Goal: Information Seeking & Learning: Learn about a topic

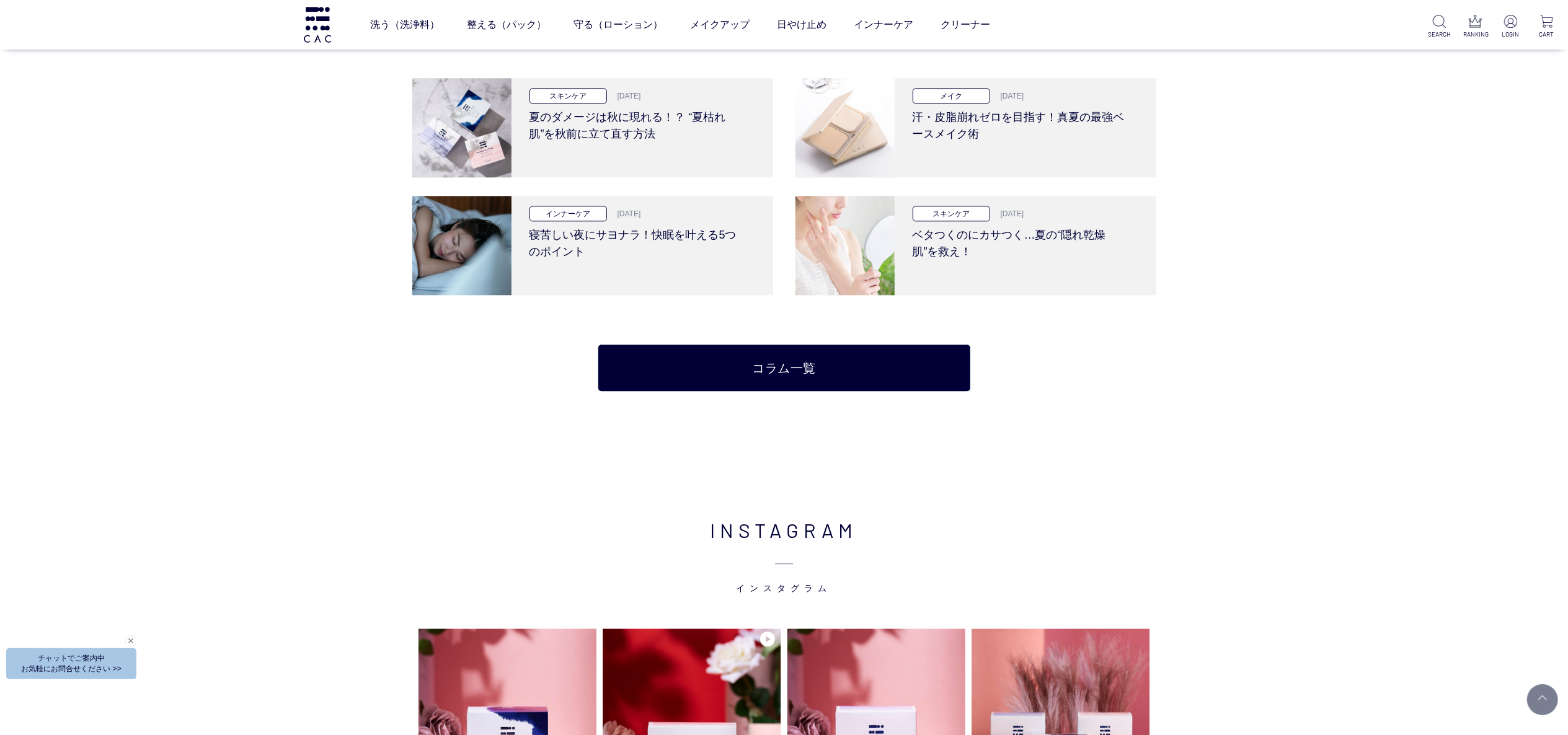
scroll to position [2851, 0]
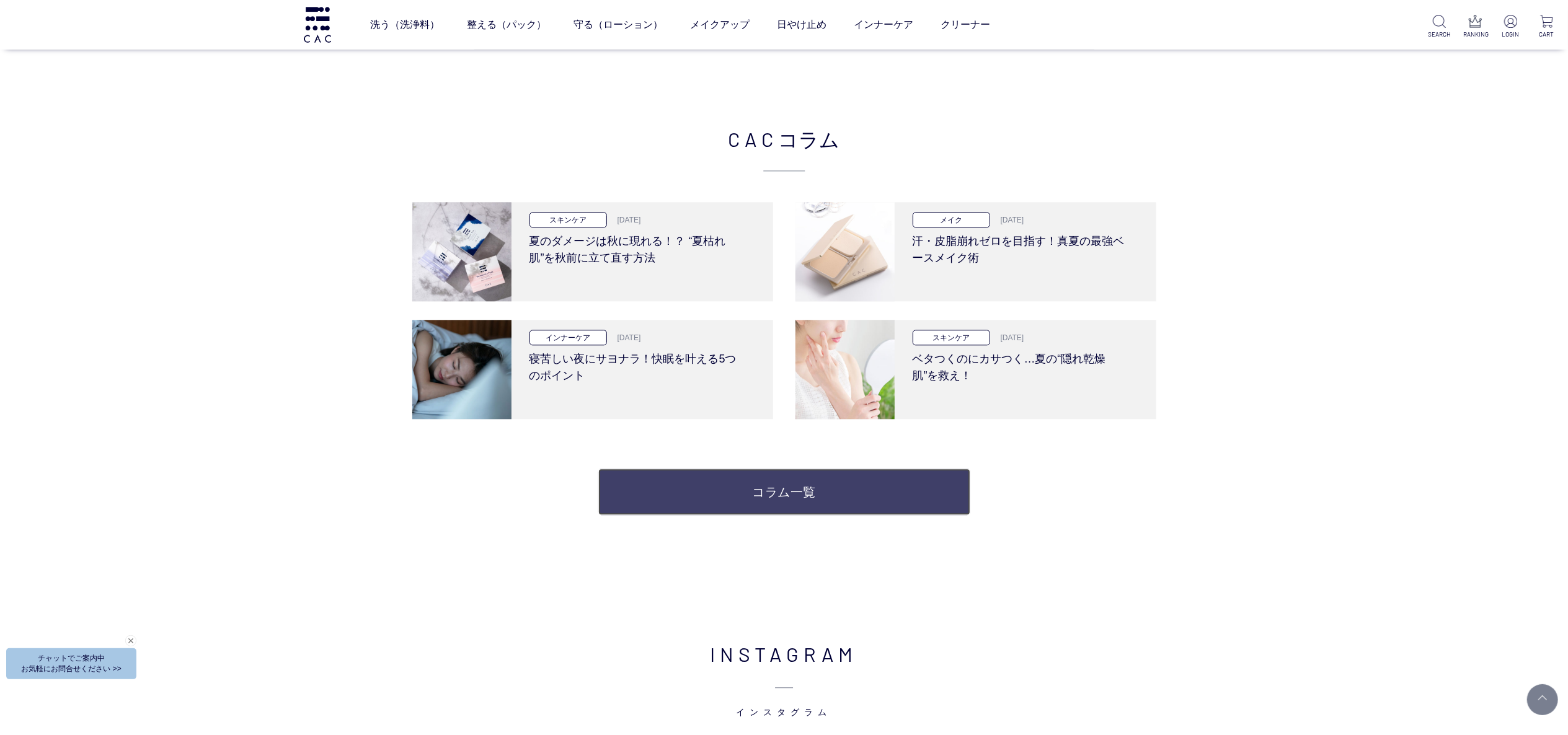
click at [713, 488] on link "コラム一覧" at bounding box center [784, 491] width 372 height 46
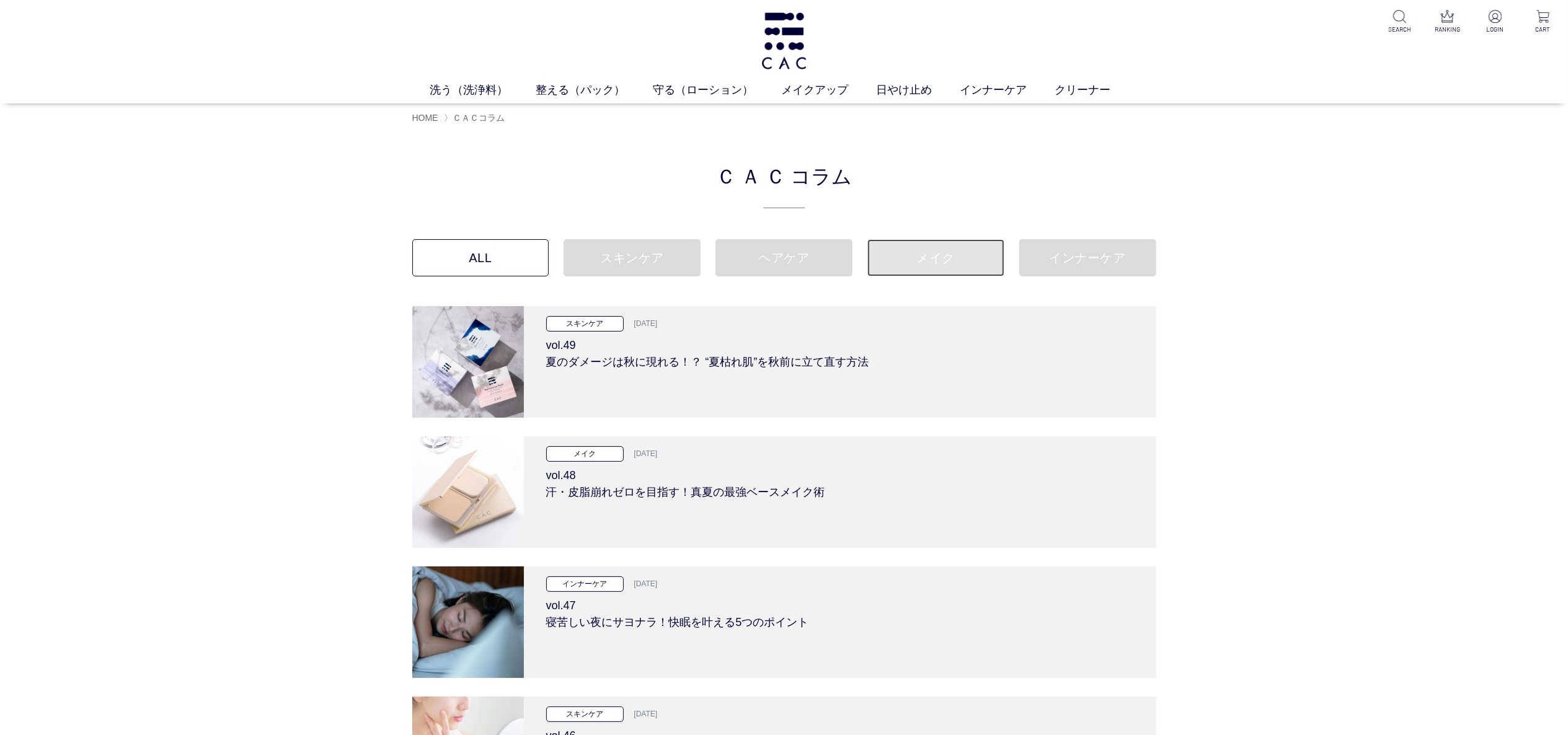
click at [971, 258] on link "メイク" at bounding box center [936, 258] width 137 height 37
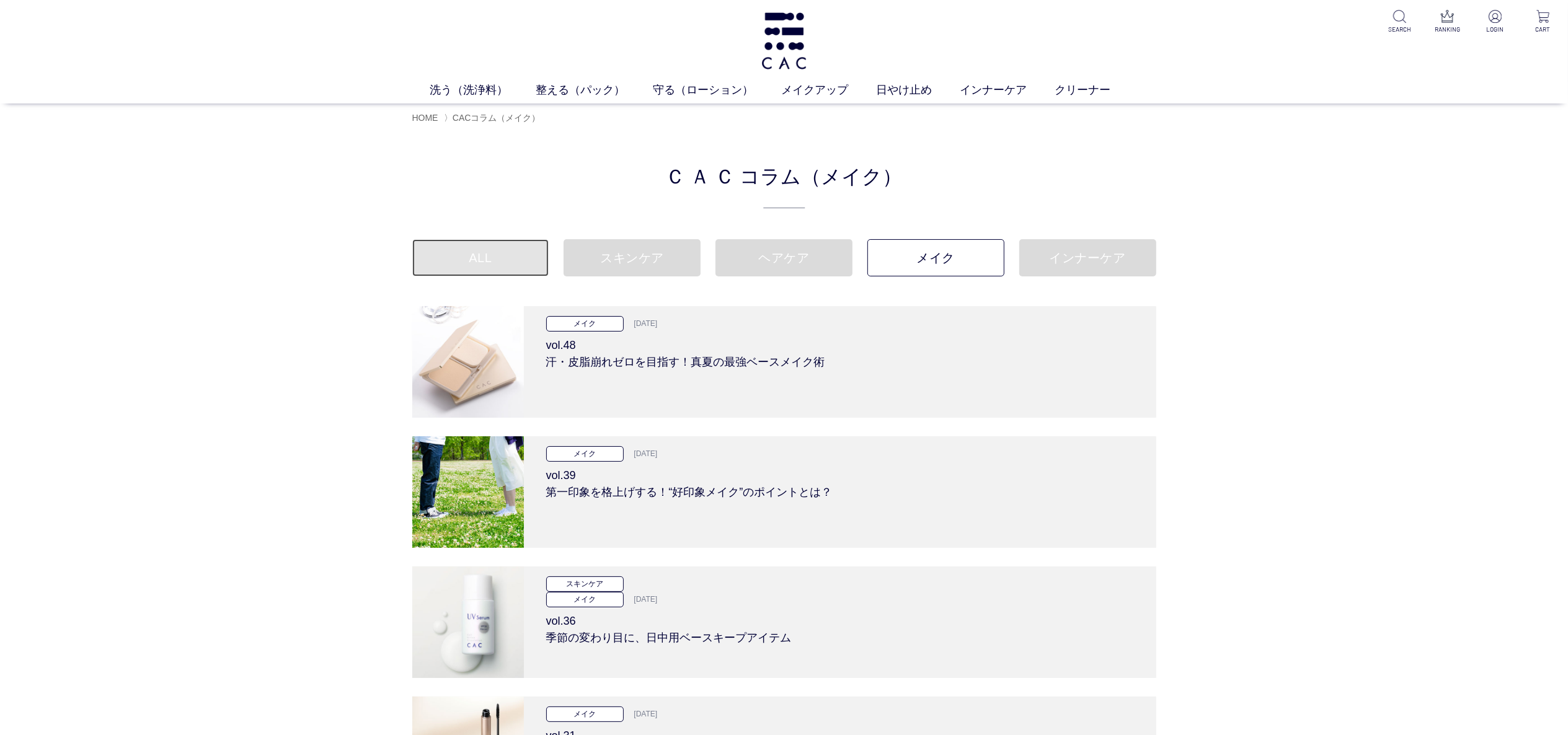
click at [448, 263] on link "ALL" at bounding box center [480, 258] width 137 height 37
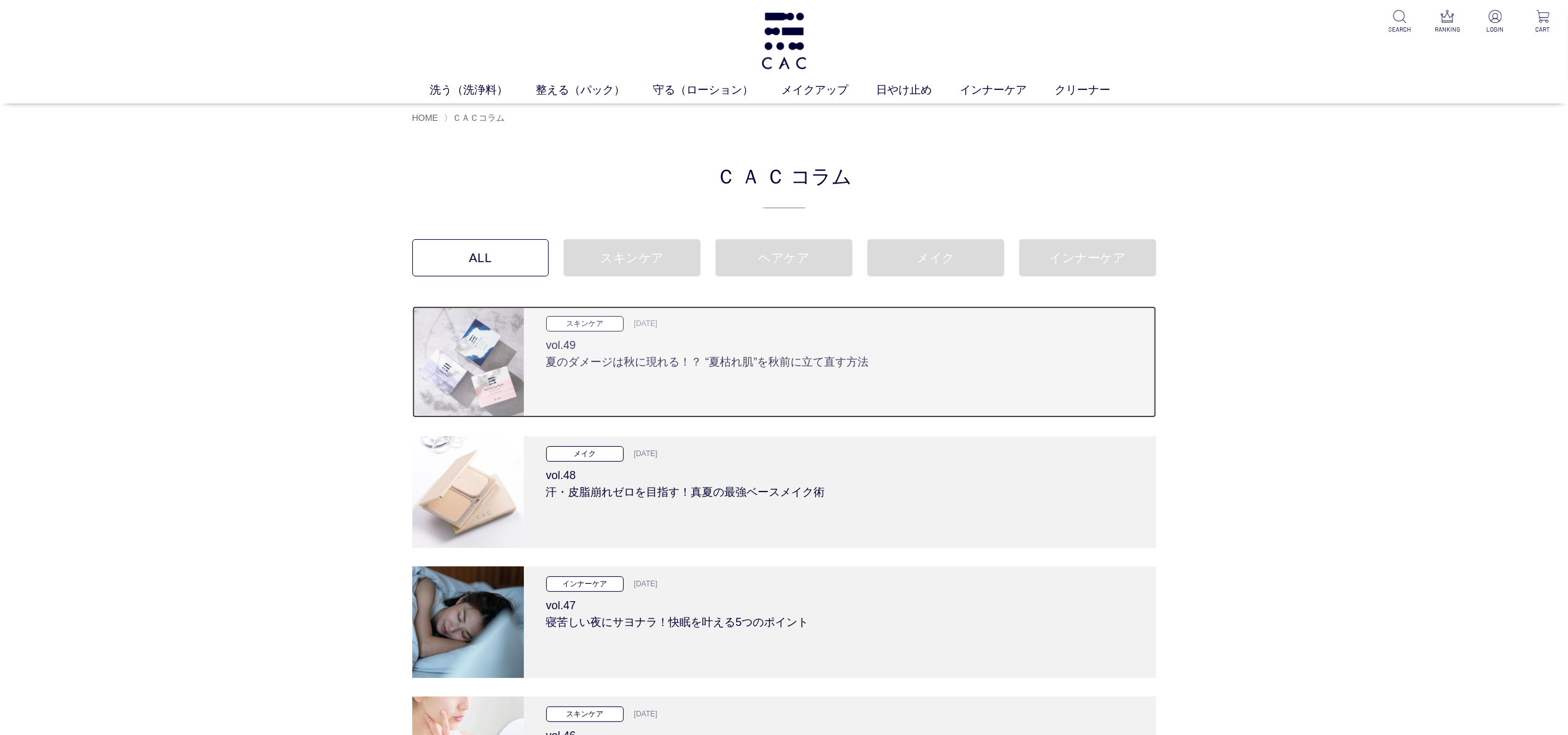
click at [497, 348] on img at bounding box center [468, 362] width 111 height 111
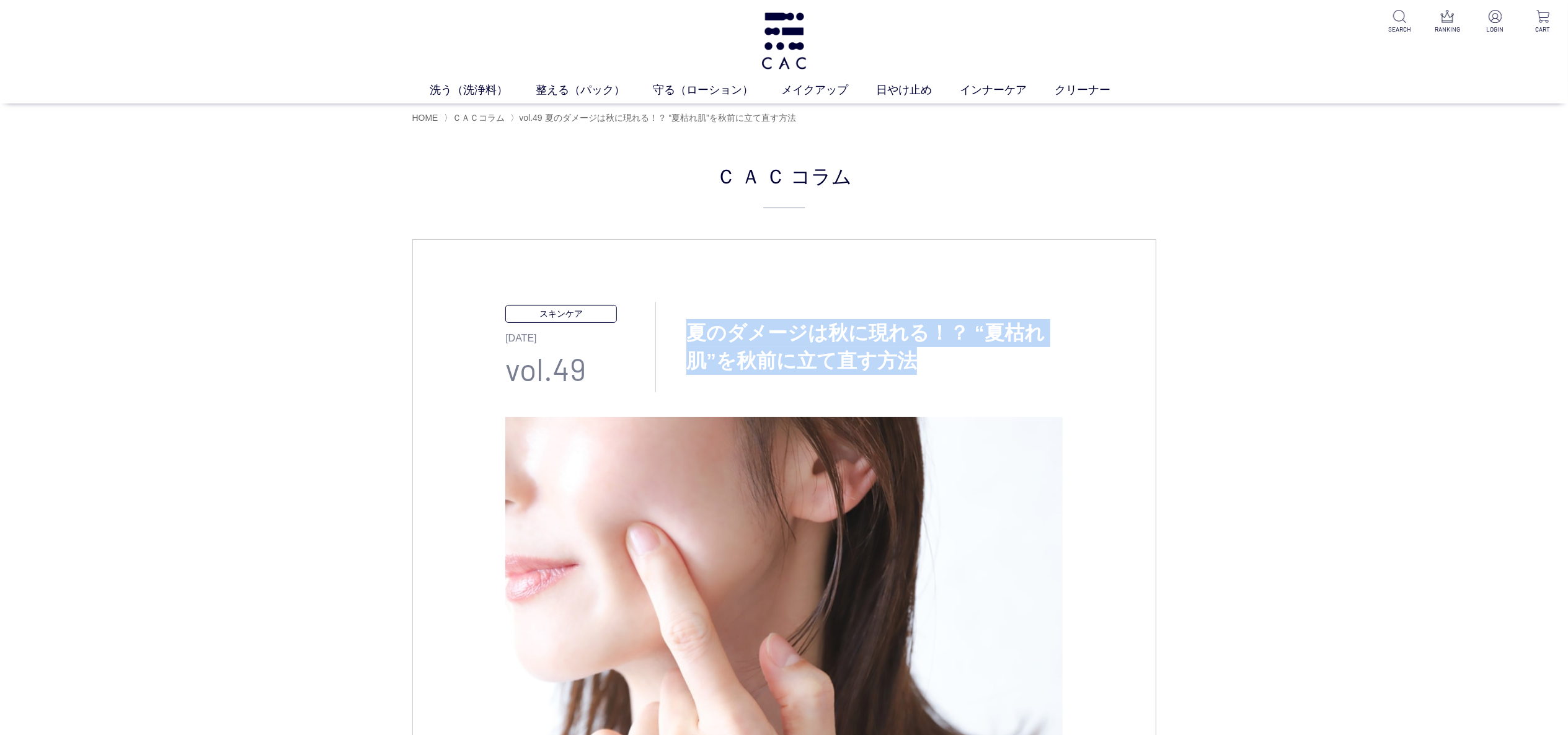
drag, startPoint x: 692, startPoint y: 329, endPoint x: 918, endPoint y: 349, distance: 226.9
click at [918, 349] on h3 "夏のダメージは秋に現れる！？ “夏枯れ肌”を秋前に立て直す方法" at bounding box center [859, 347] width 407 height 56
copy h3 "夏のダメージは秋に現れる！？ “夏枯れ肌”を秋前に立て直す方法"
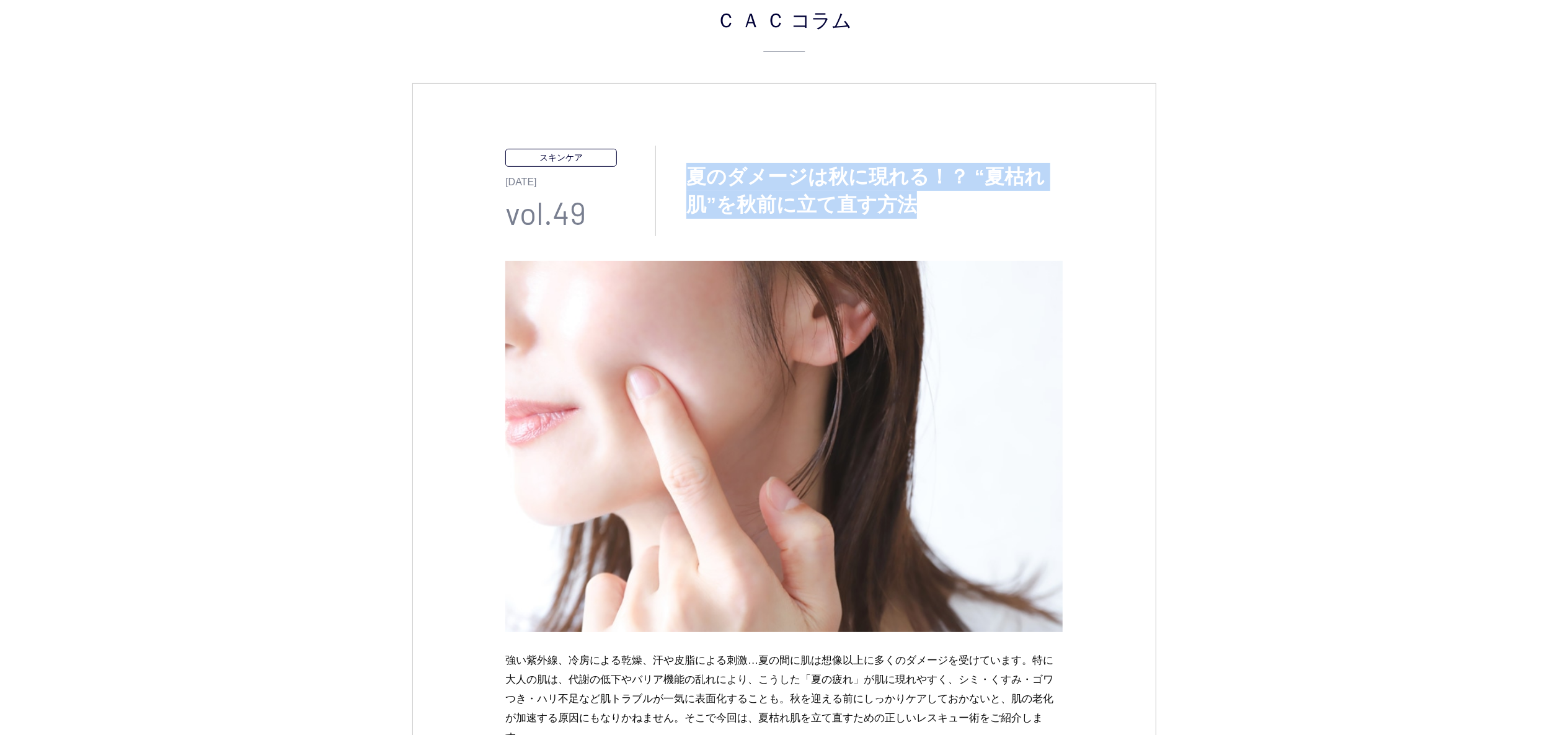
scroll to position [620, 0]
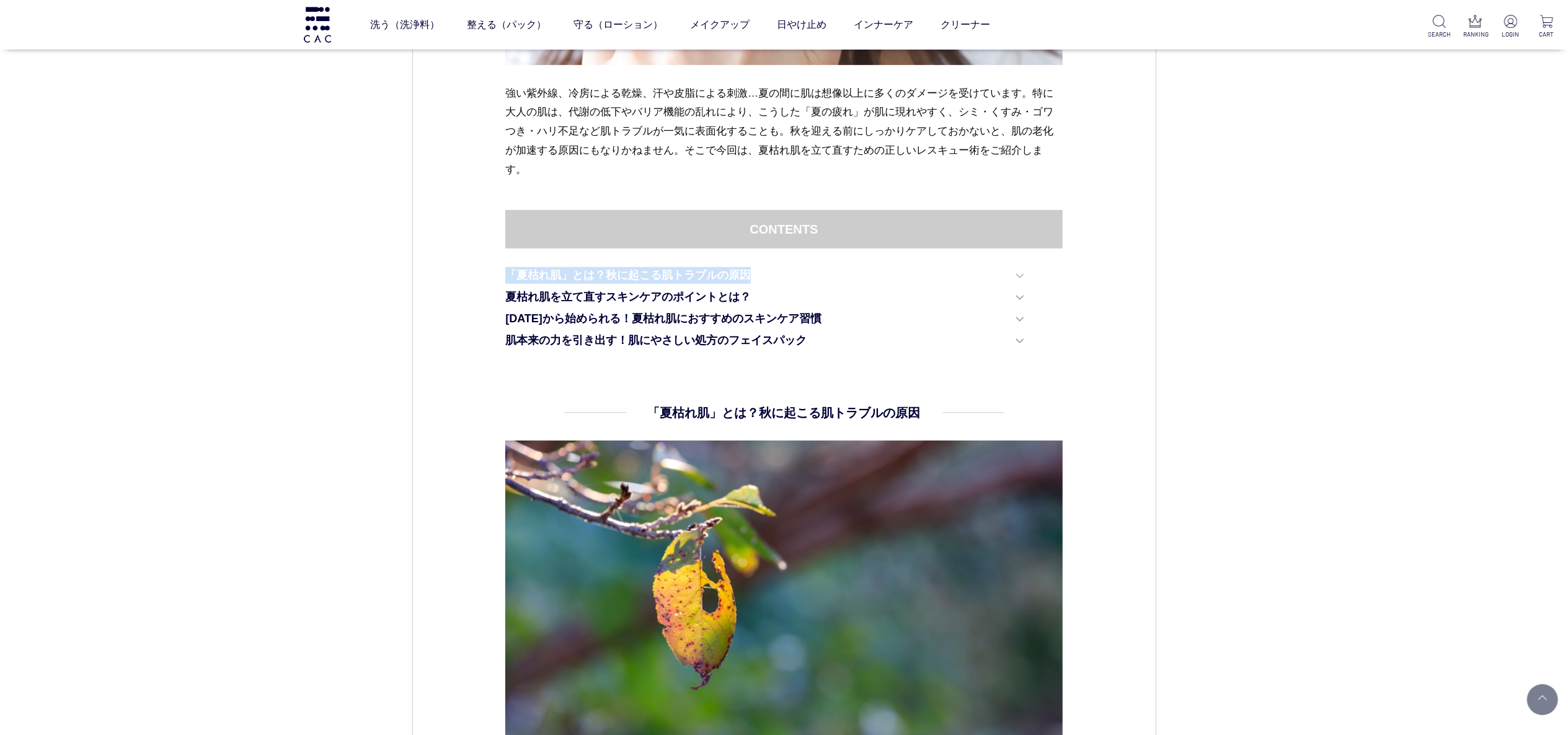
drag, startPoint x: 499, startPoint y: 270, endPoint x: 770, endPoint y: 269, distance: 271.0
copy link "「夏枯れ肌」とは？秋に起こる肌トラブルの原因"
drag, startPoint x: 497, startPoint y: 298, endPoint x: 756, endPoint y: 306, distance: 259.1
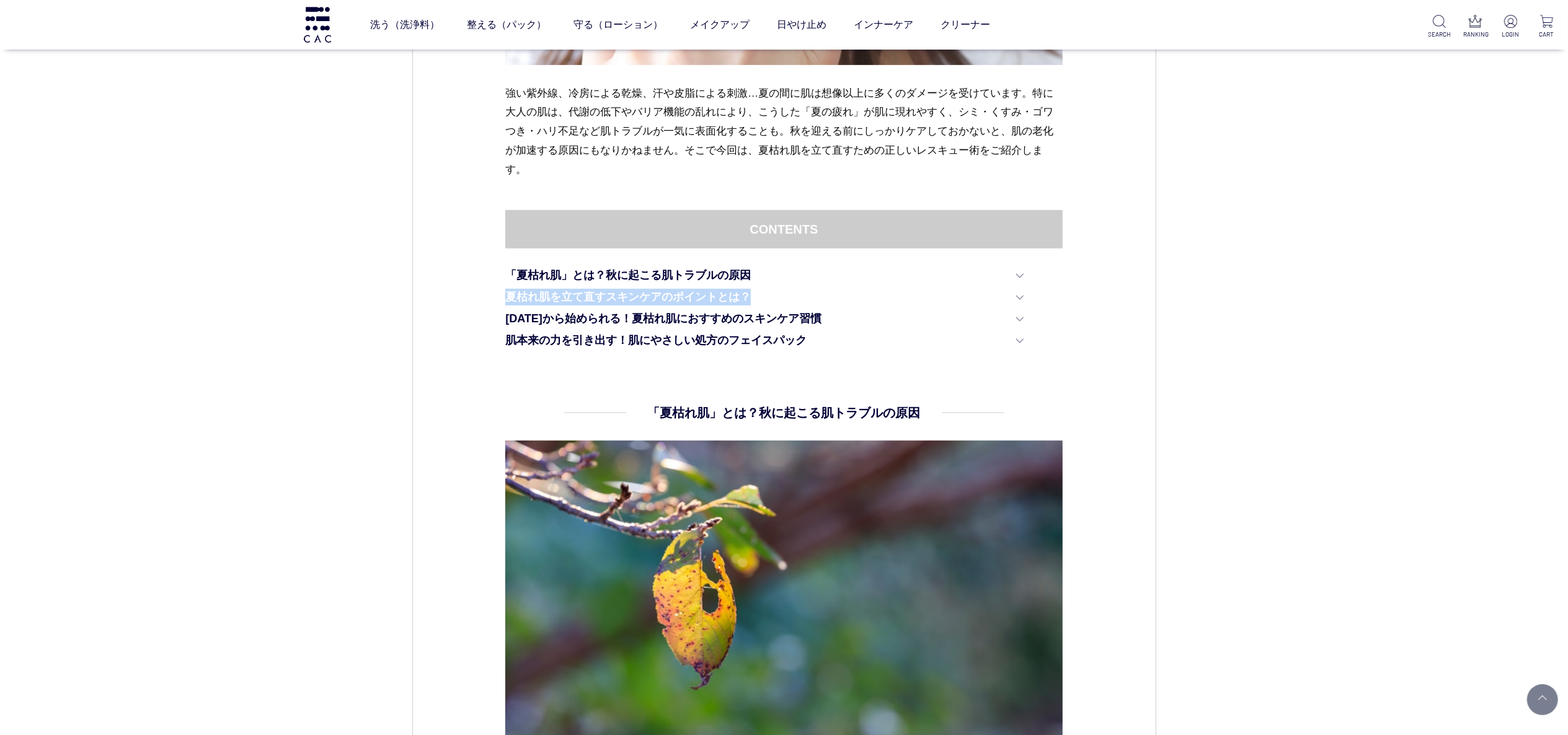
copy link "夏枯れ肌を立て直すスキンケアのポイントとは？"
drag, startPoint x: 491, startPoint y: 316, endPoint x: 810, endPoint y: 324, distance: 319.1
copy link "[DATE]から始められる！夏枯れ肌におすすめのスキンケア習慣"
drag, startPoint x: 494, startPoint y: 342, endPoint x: 812, endPoint y: 305, distance: 320.1
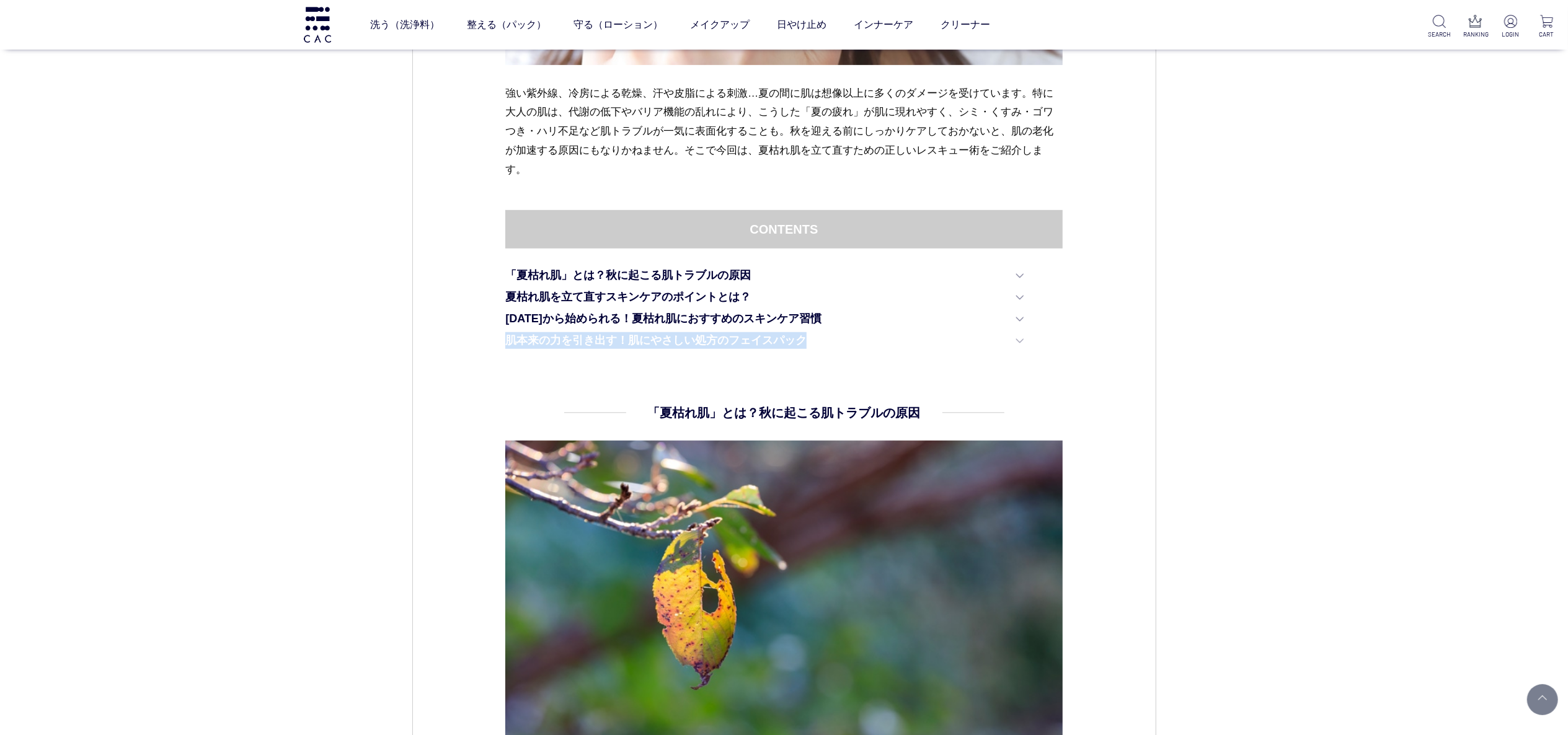
copy link "肌本来の力を引き出す！肌にやさしい処方のフェイスパック"
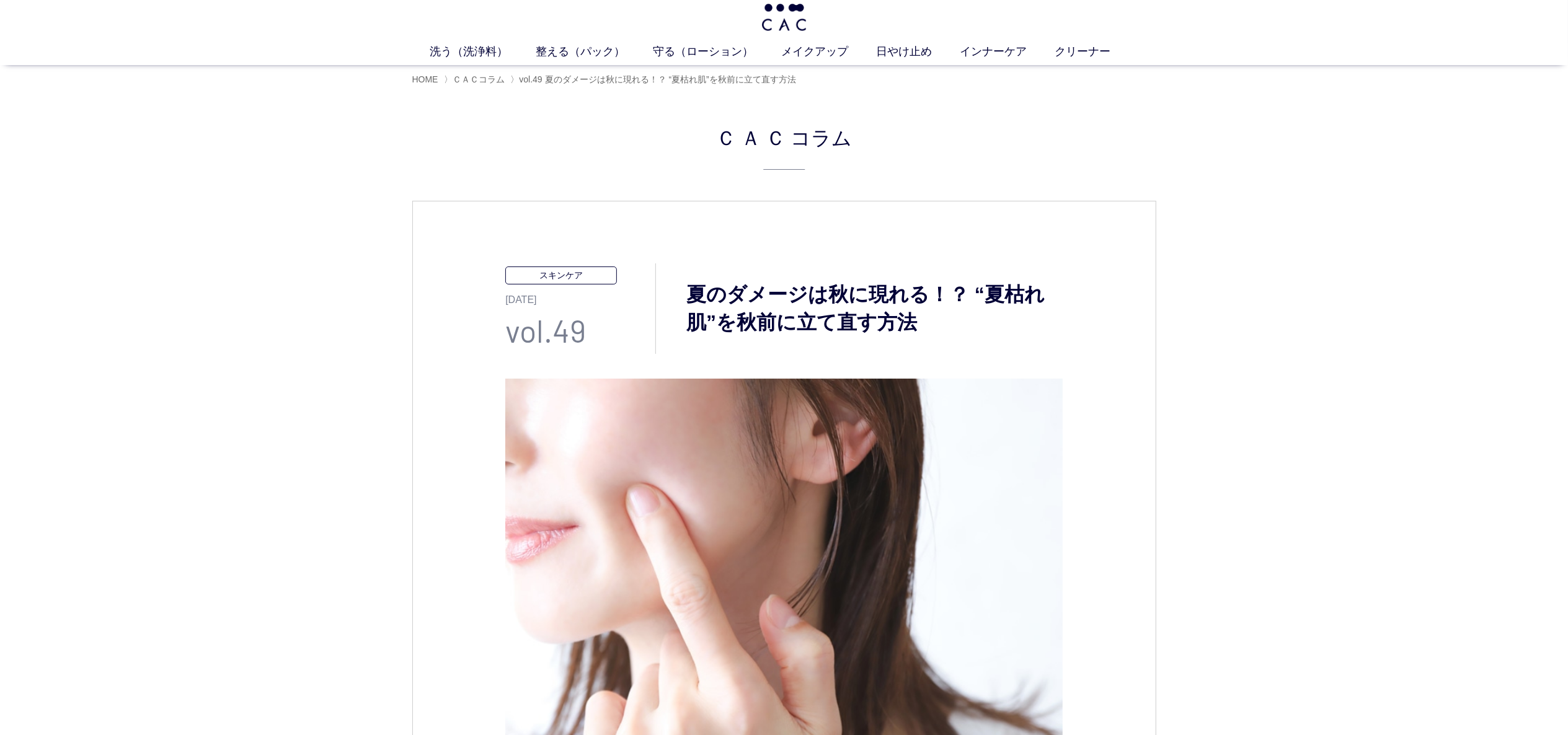
scroll to position [0, 0]
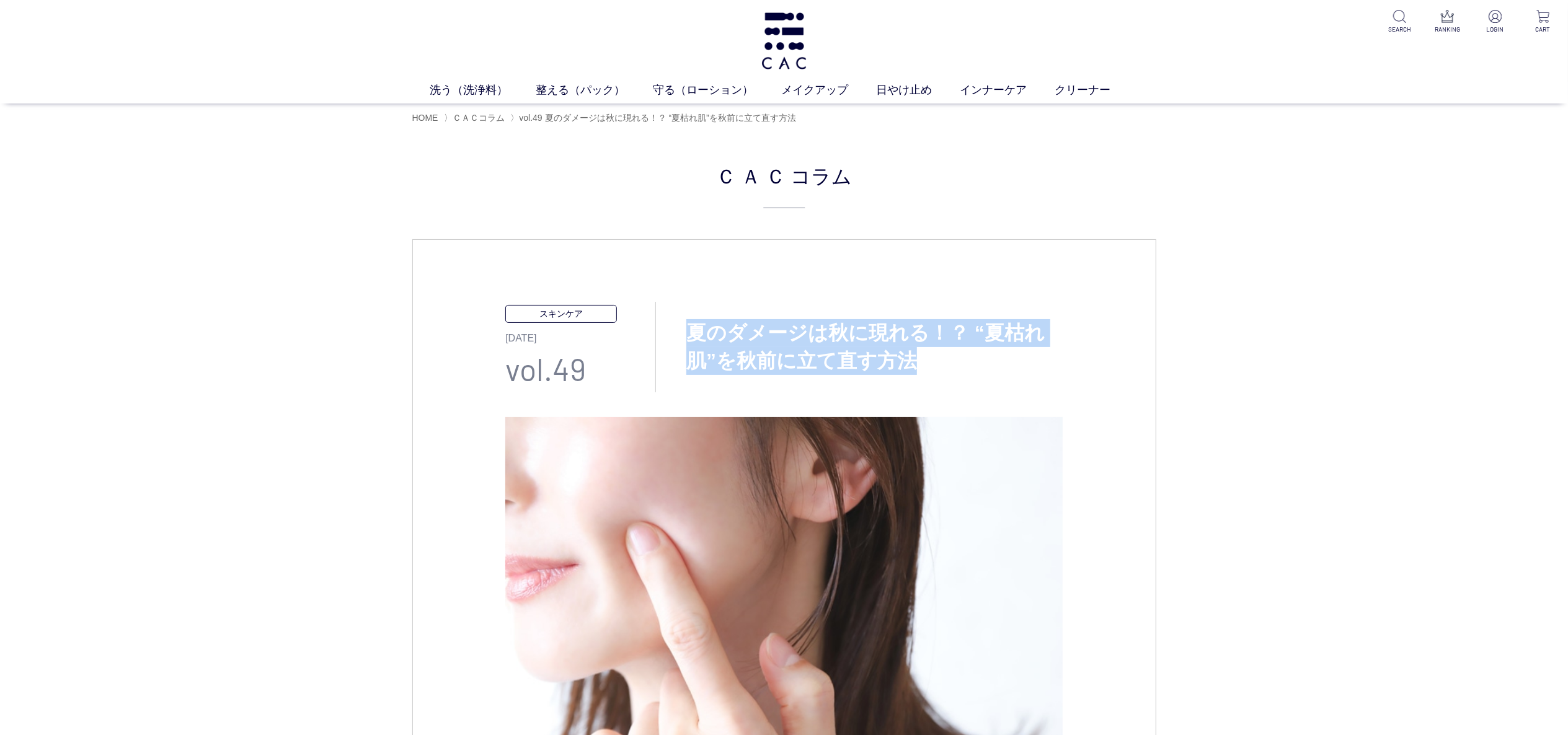
drag, startPoint x: 682, startPoint y: 330, endPoint x: 936, endPoint y: 364, distance: 256.3
click at [936, 364] on h3 "夏のダメージは秋に現れる！？ “夏枯れ肌”を秋前に立て直す方法" at bounding box center [859, 347] width 407 height 56
copy h3 "夏のダメージは秋に現れる！？ “夏枯れ肌”を秋前に立て直す方法"
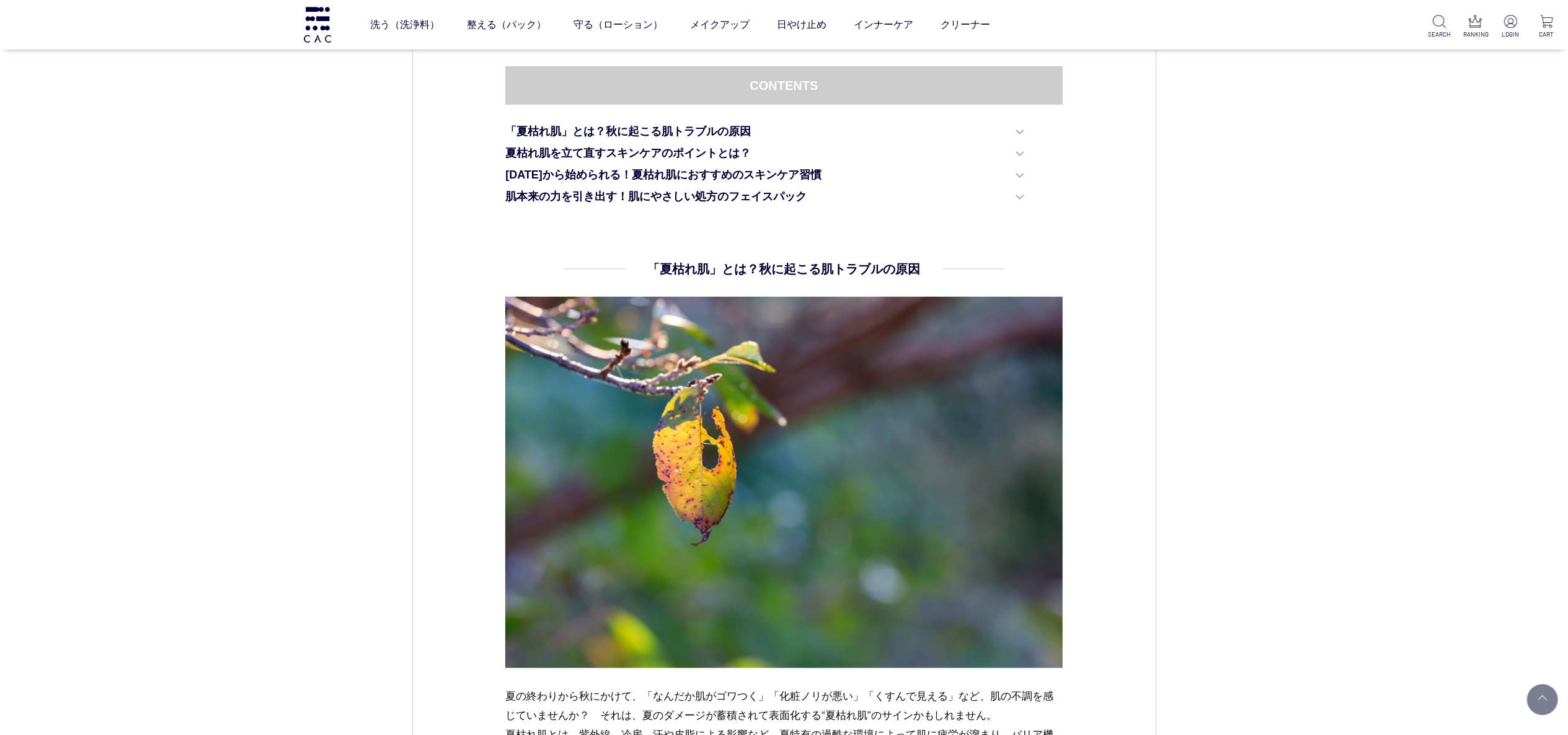
scroll to position [496, 0]
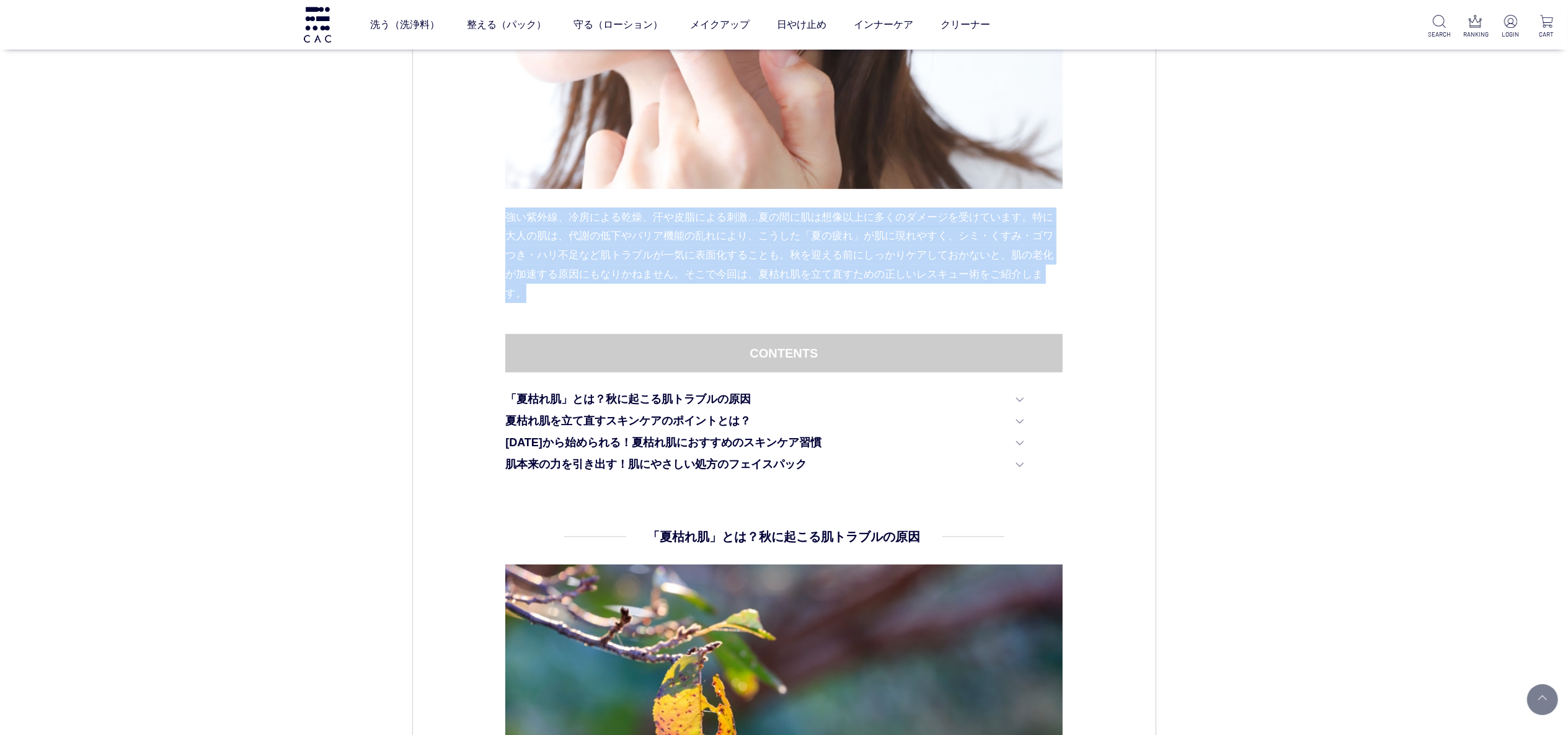
drag, startPoint x: 504, startPoint y: 218, endPoint x: 529, endPoint y: 299, distance: 84.8
copy p "強い紫外線、冷房による乾燥、汗や皮脂による刺激…夏の間に肌は想像以上に多くのダメージを受けています。特に大人の肌は、代謝の低下やバリア機能の乱れにより、こうし…"
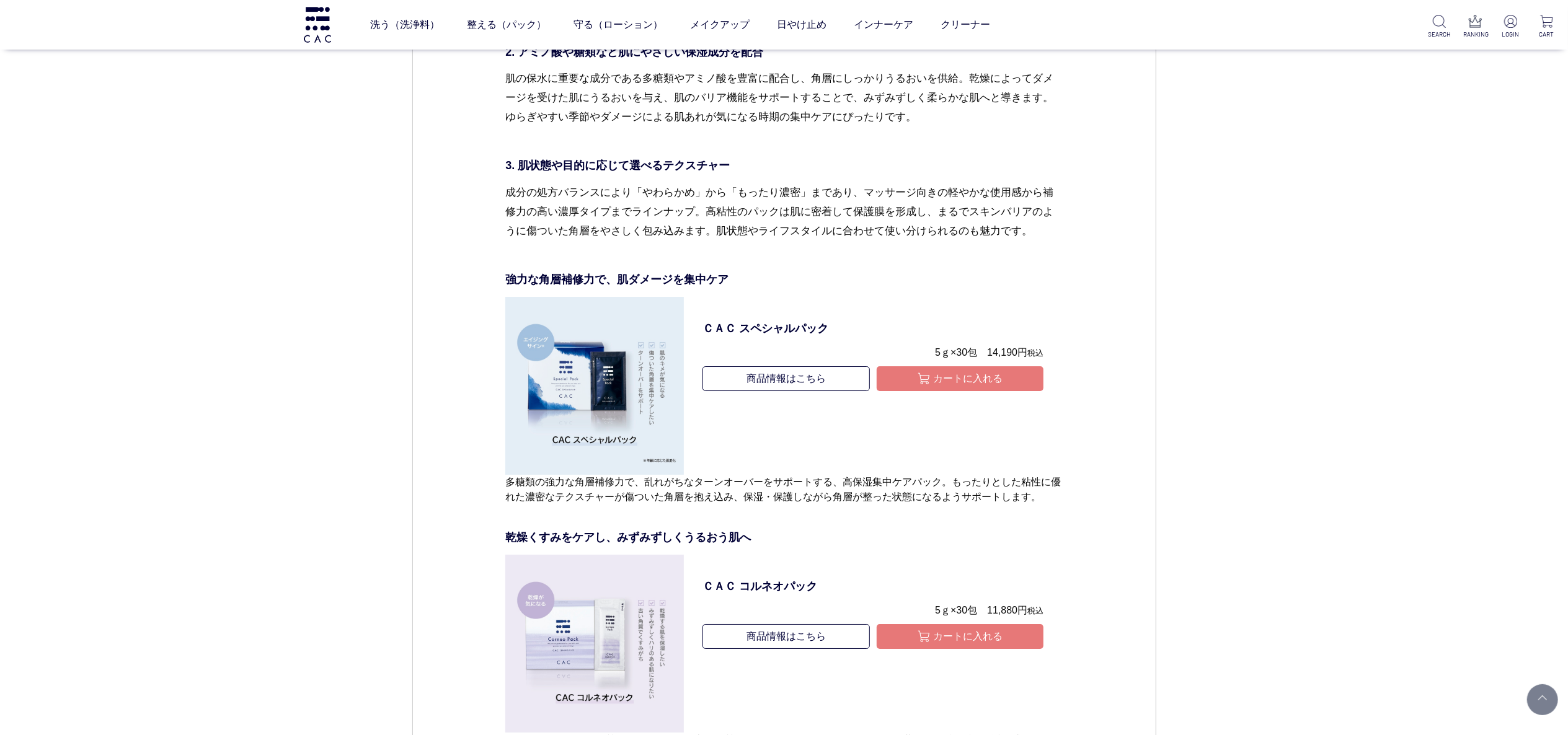
scroll to position [4339, 0]
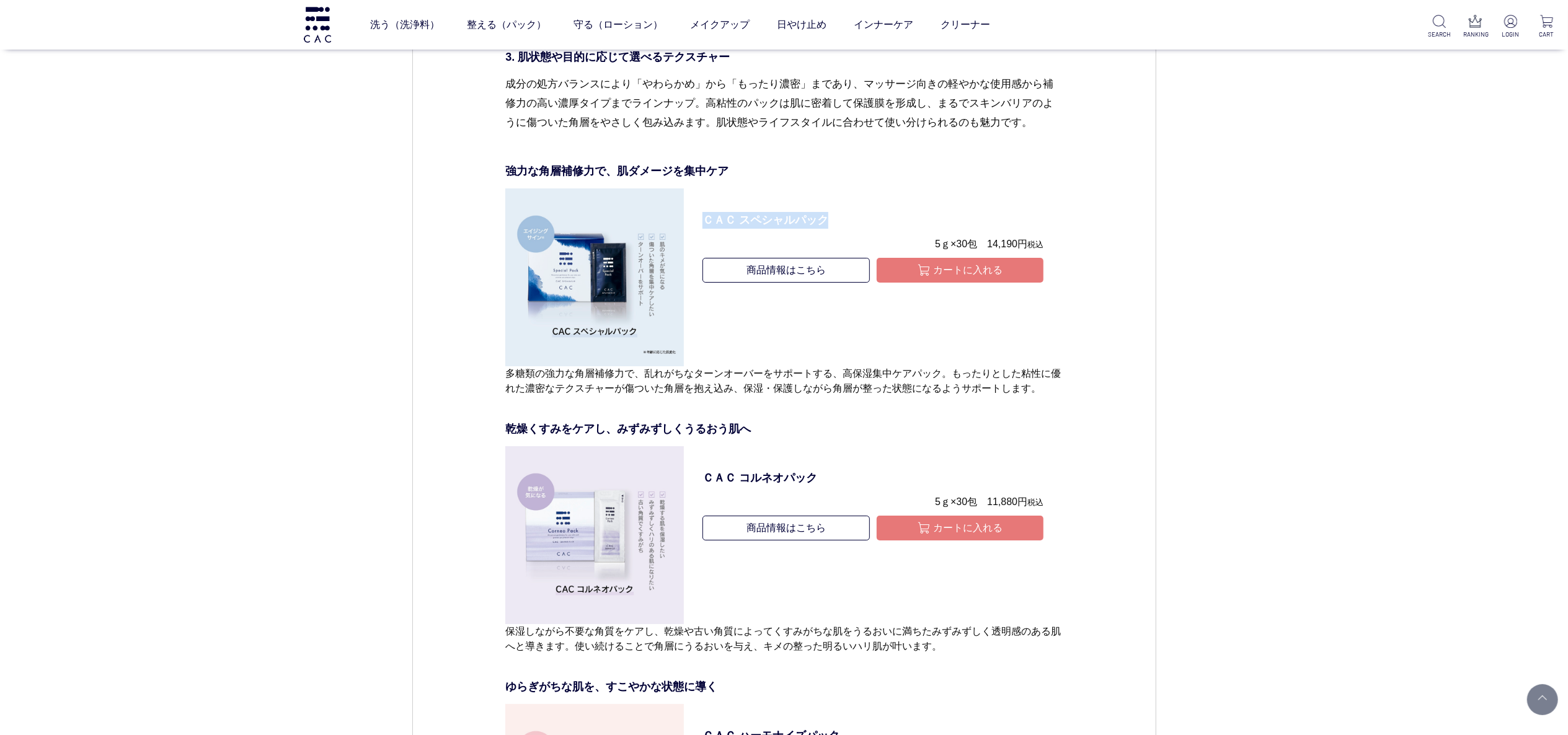
drag, startPoint x: 697, startPoint y: 216, endPoint x: 828, endPoint y: 212, distance: 131.1
click at [828, 212] on dl "ＣＡＣ スペシャルパック 5ｇ×30包　14,190円 税込 商品情報はこちら カートに入れる" at bounding box center [873, 277] width 379 height 179
copy p "ＣＡＣ スペシャルパック"
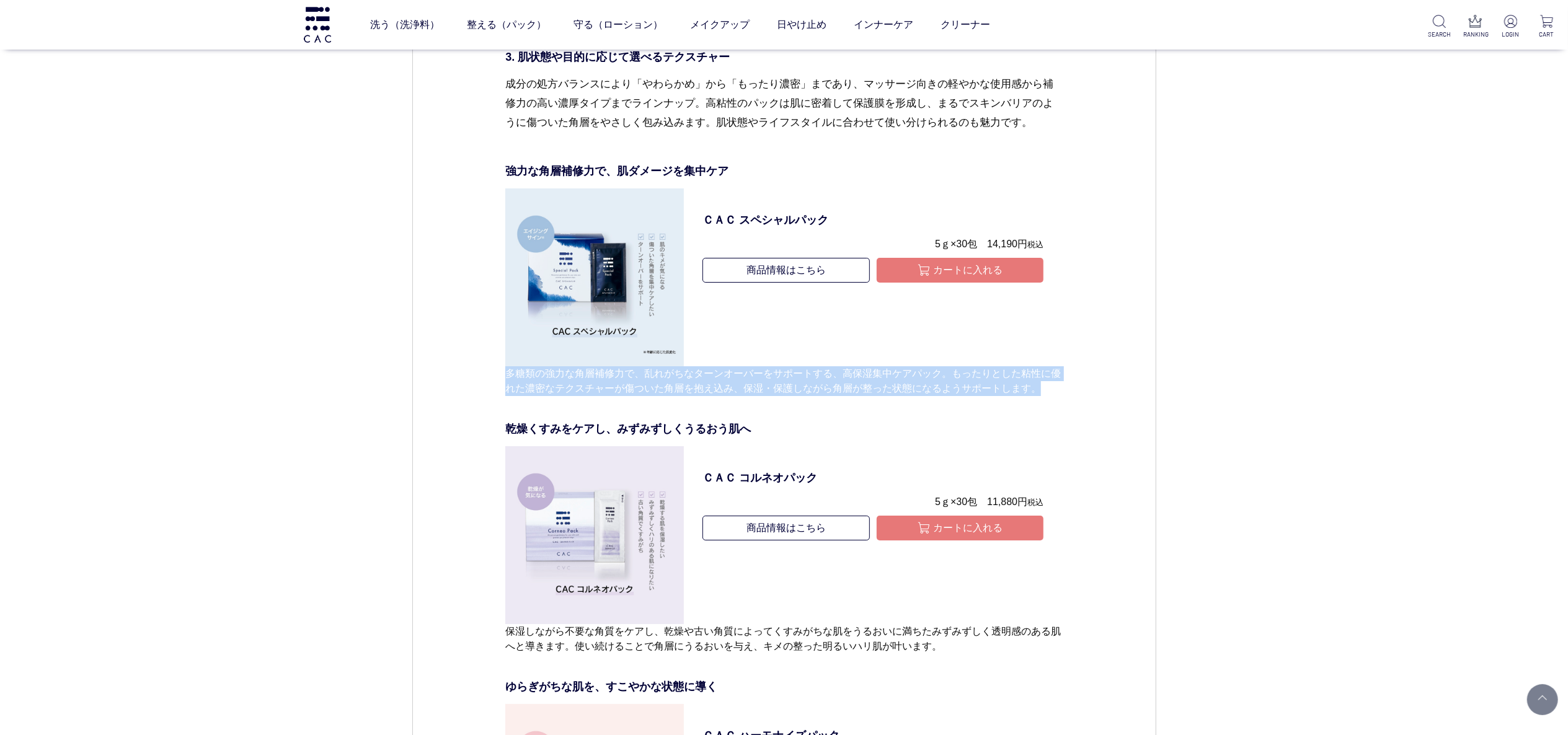
drag, startPoint x: 509, startPoint y: 376, endPoint x: 1069, endPoint y: 384, distance: 560.1
copy p "多糖類の強力な角層補修力で、乱れがちなターンオーバーをサポートする、高保湿集中ケアパック。もったりとした粘性に優れた濃密なテクスチャーが傷ついた角層を抱え込み…"
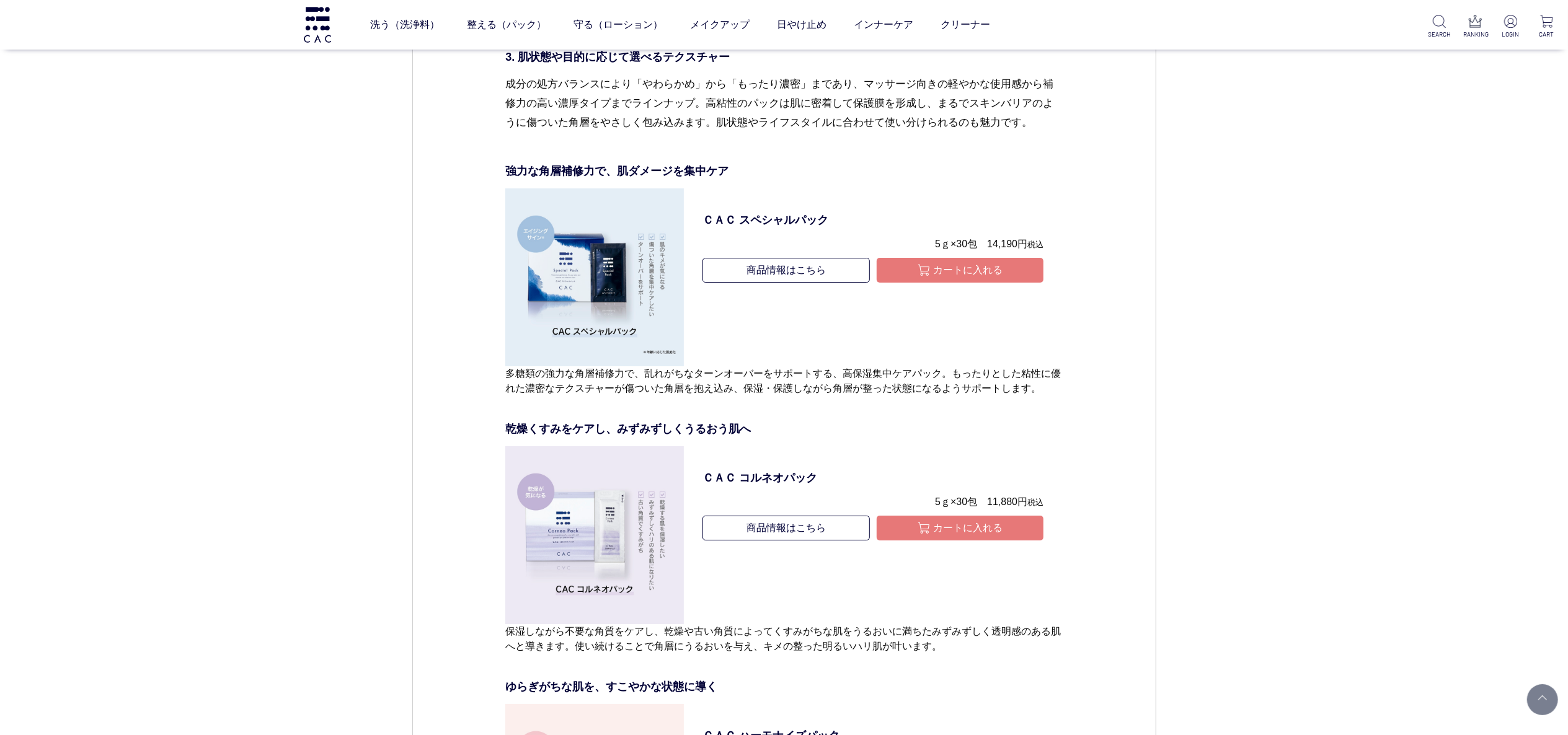
click at [782, 330] on dl "ＣＡＣ スペシャルパック 5ｇ×30包　14,190円 税込 商品情報はこちら カートに入れる" at bounding box center [873, 277] width 379 height 179
drag, startPoint x: 926, startPoint y: 237, endPoint x: 1071, endPoint y: 240, distance: 145.0
copy p "5ｇ×30包　14,190円 税込"
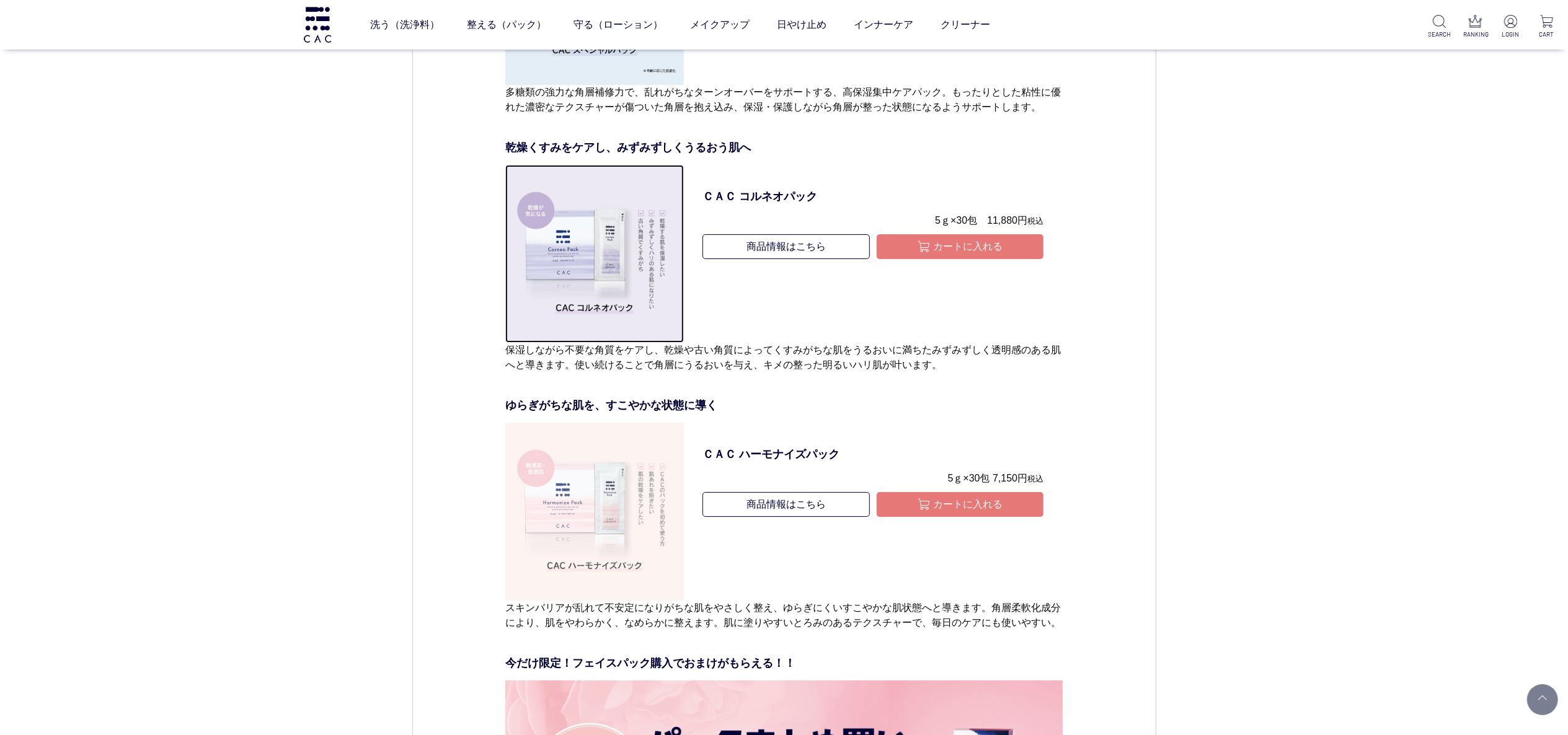
scroll to position [4711, 0]
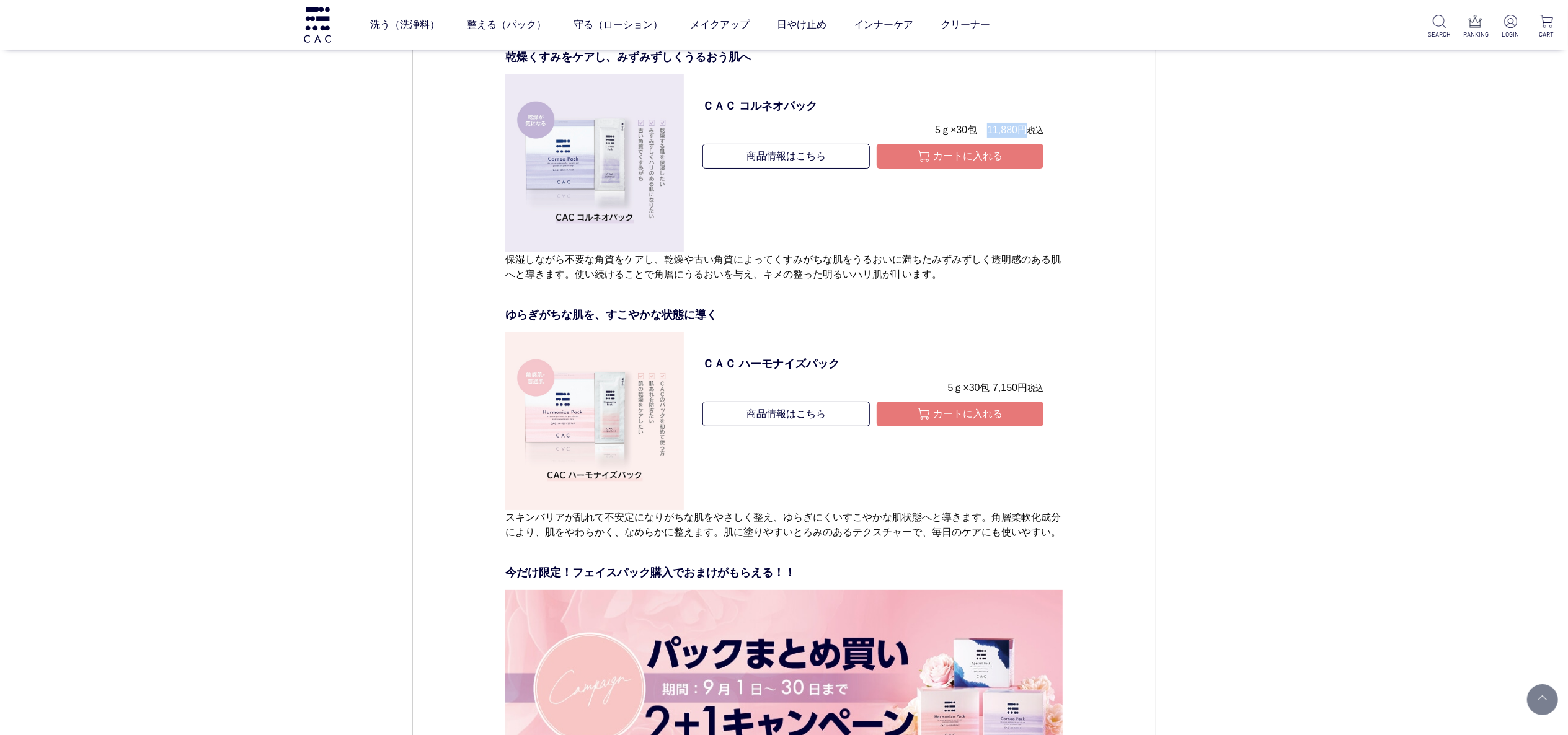
drag, startPoint x: 985, startPoint y: 127, endPoint x: 1022, endPoint y: 128, distance: 37.0
click at [1022, 128] on p "5ｇ×30包　11,880円 税込" at bounding box center [873, 133] width 341 height 21
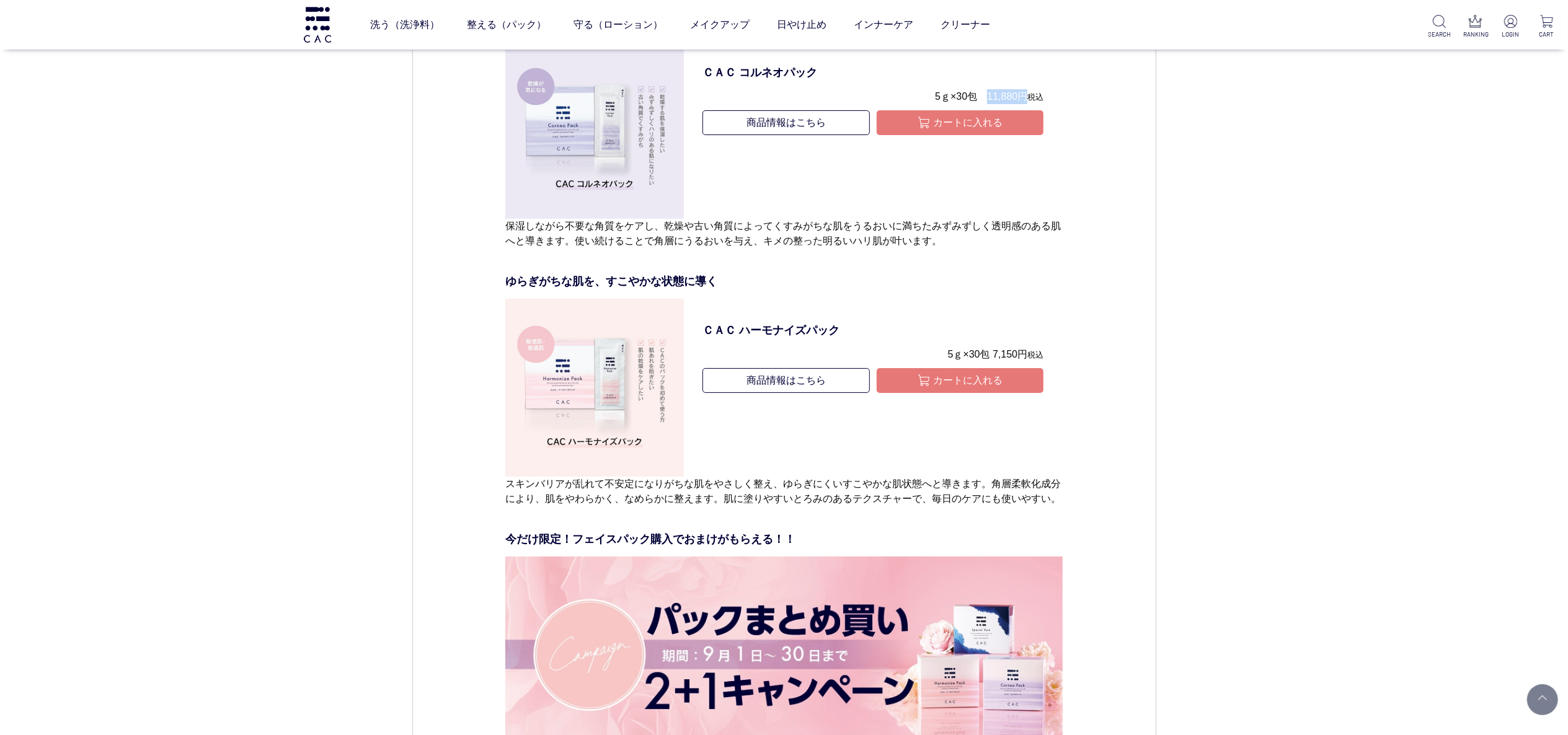
scroll to position [4835, 0]
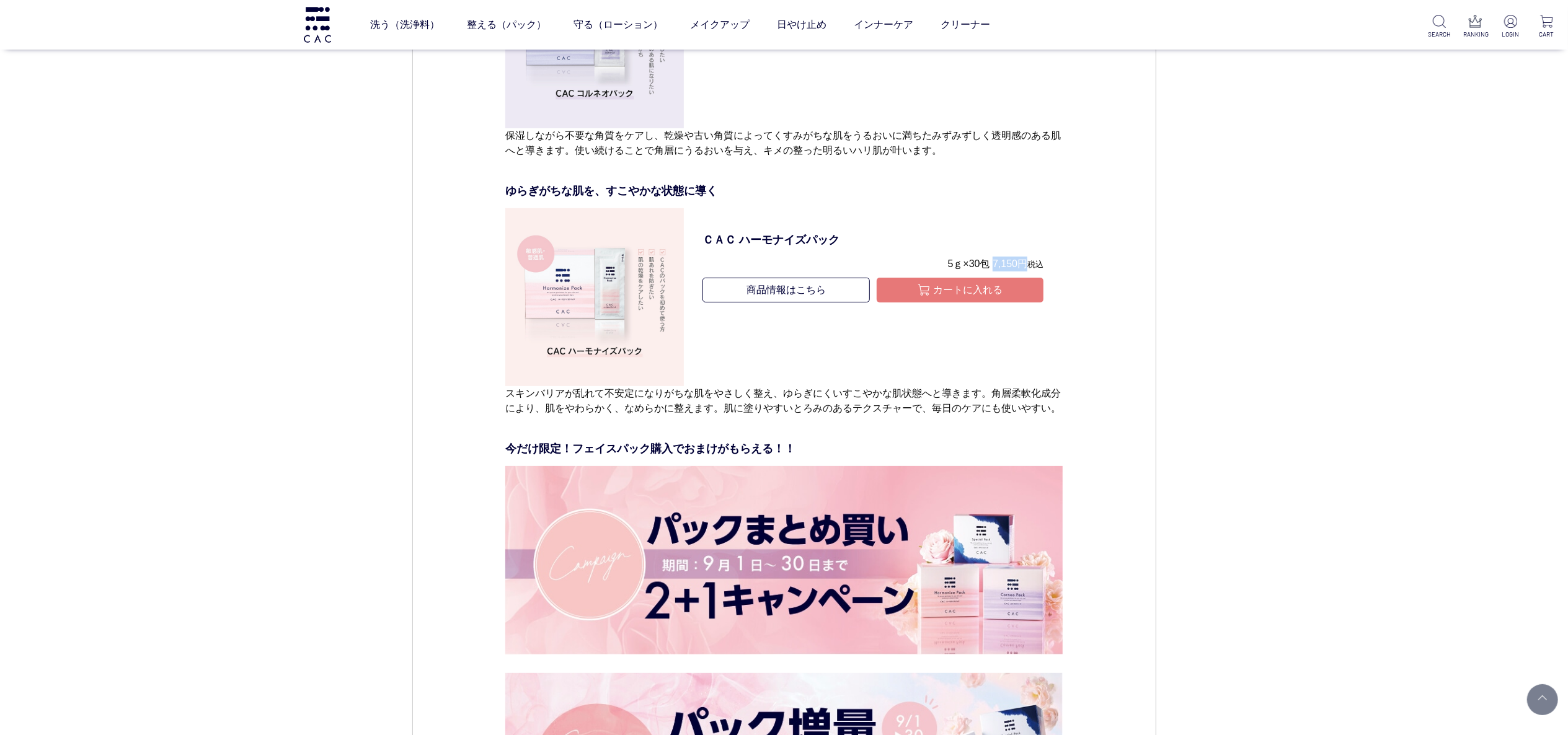
drag, startPoint x: 990, startPoint y: 259, endPoint x: 1025, endPoint y: 260, distance: 35.0
click at [1025, 260] on p "5ｇ×30包 7,150円 税込" at bounding box center [873, 267] width 341 height 21
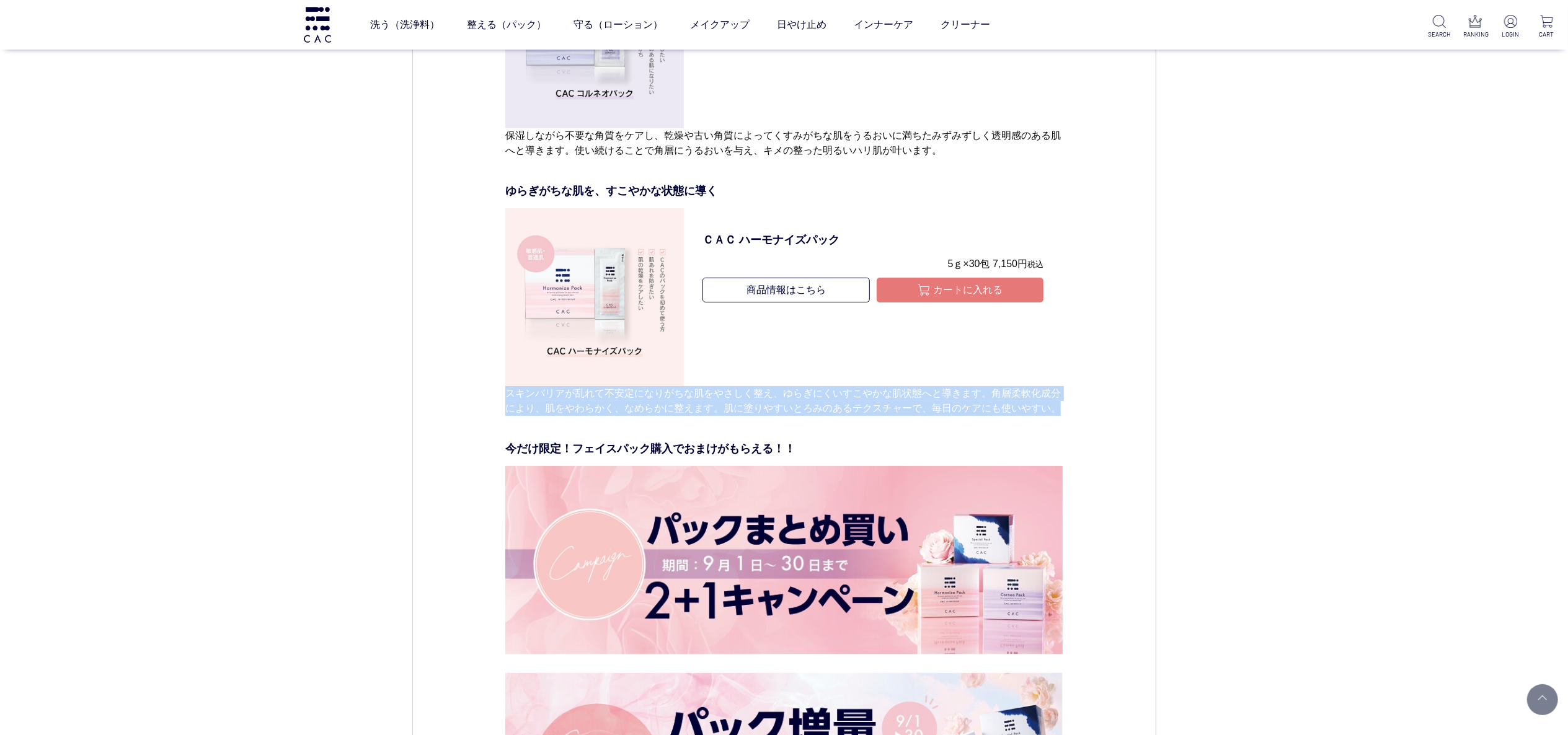
drag, startPoint x: 506, startPoint y: 394, endPoint x: 1055, endPoint y: 413, distance: 549.3
click at [1057, 411] on p "スキンバリアが乱れて不安定になりがちな肌をやさしく整え、ゆらぎにくいすこやかな肌状態へと導きます。角層柔軟化成分により、肌をやわらかく、なめらかに整えます。肌…" at bounding box center [784, 401] width 557 height 30
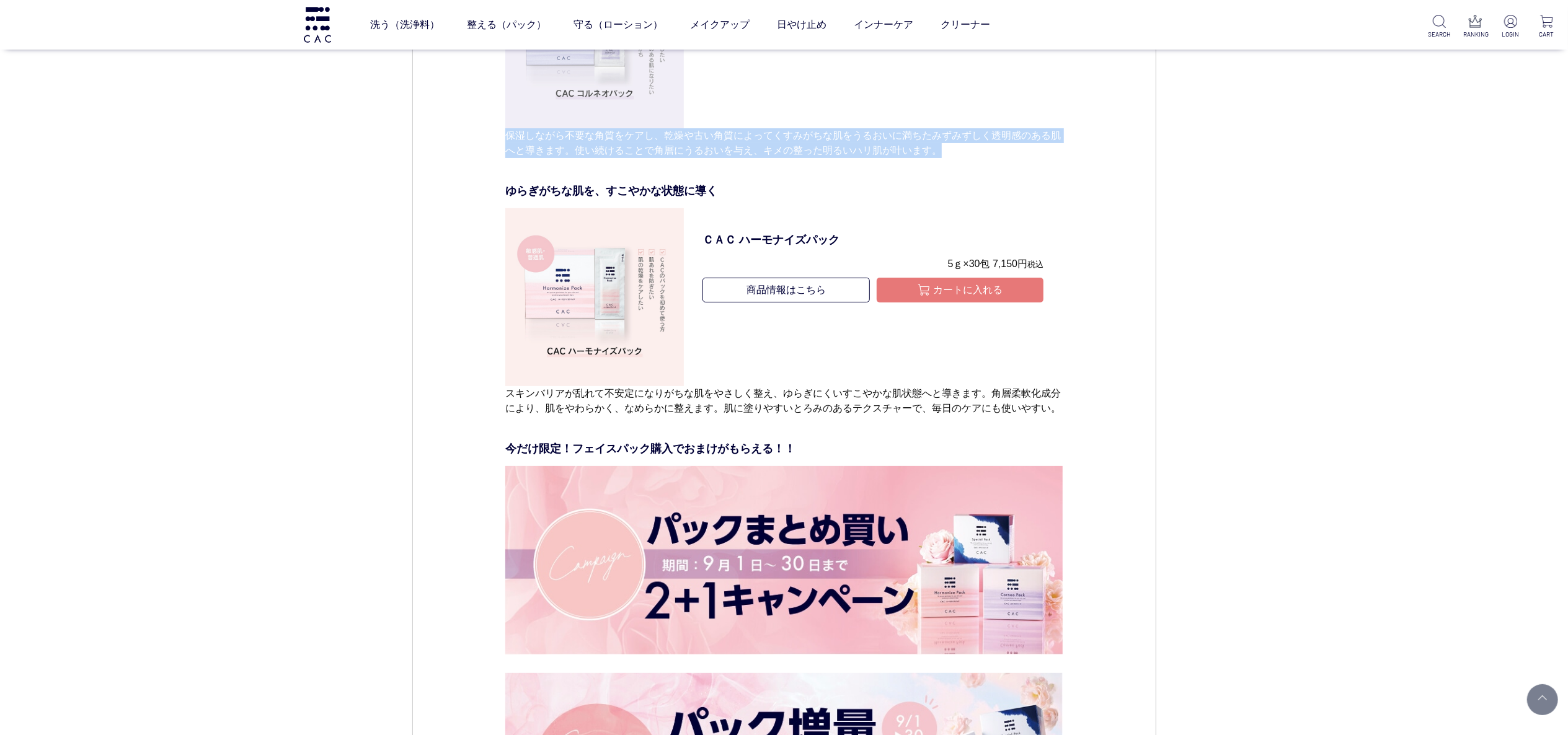
drag, startPoint x: 948, startPoint y: 145, endPoint x: 539, endPoint y: 93, distance: 412.3
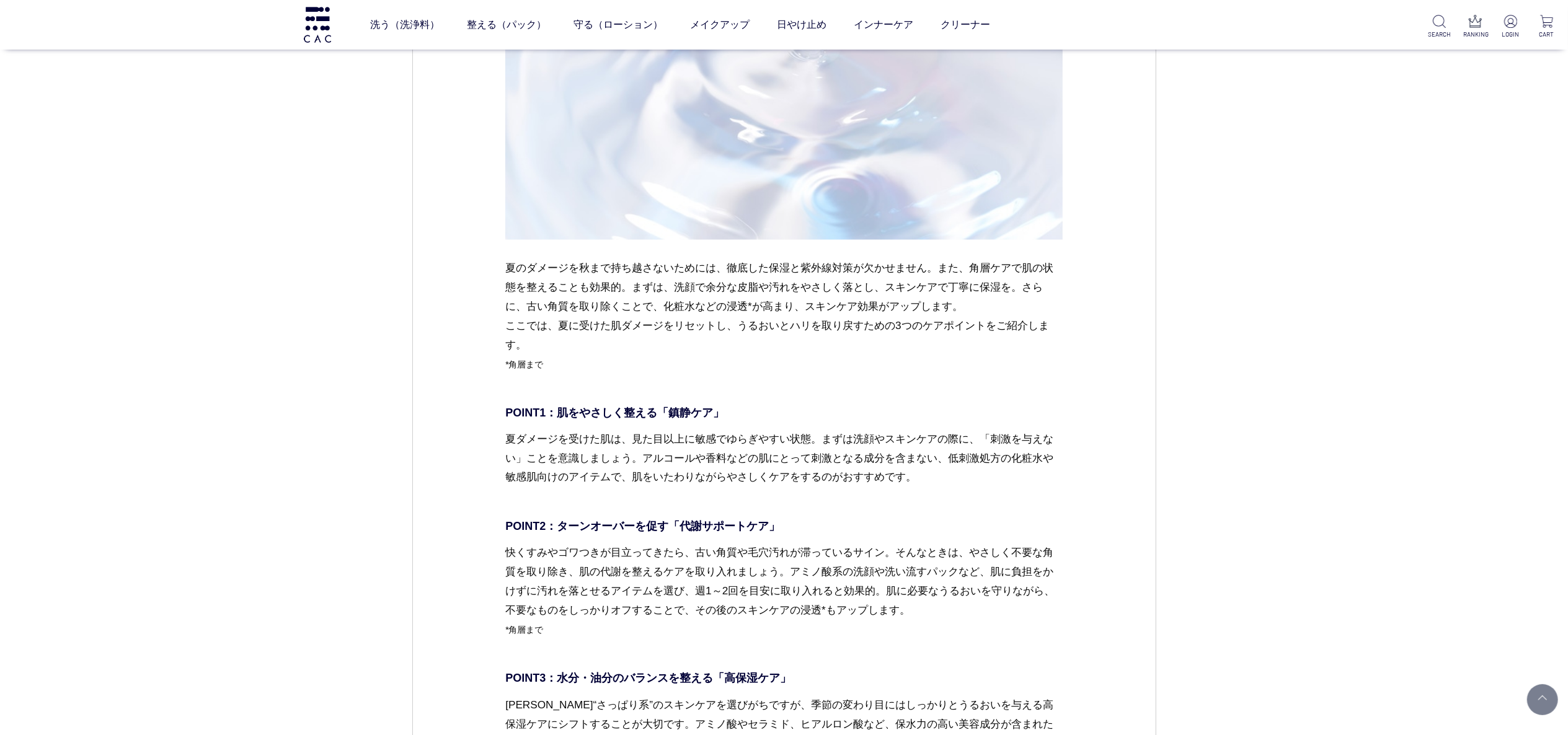
scroll to position [1736, 0]
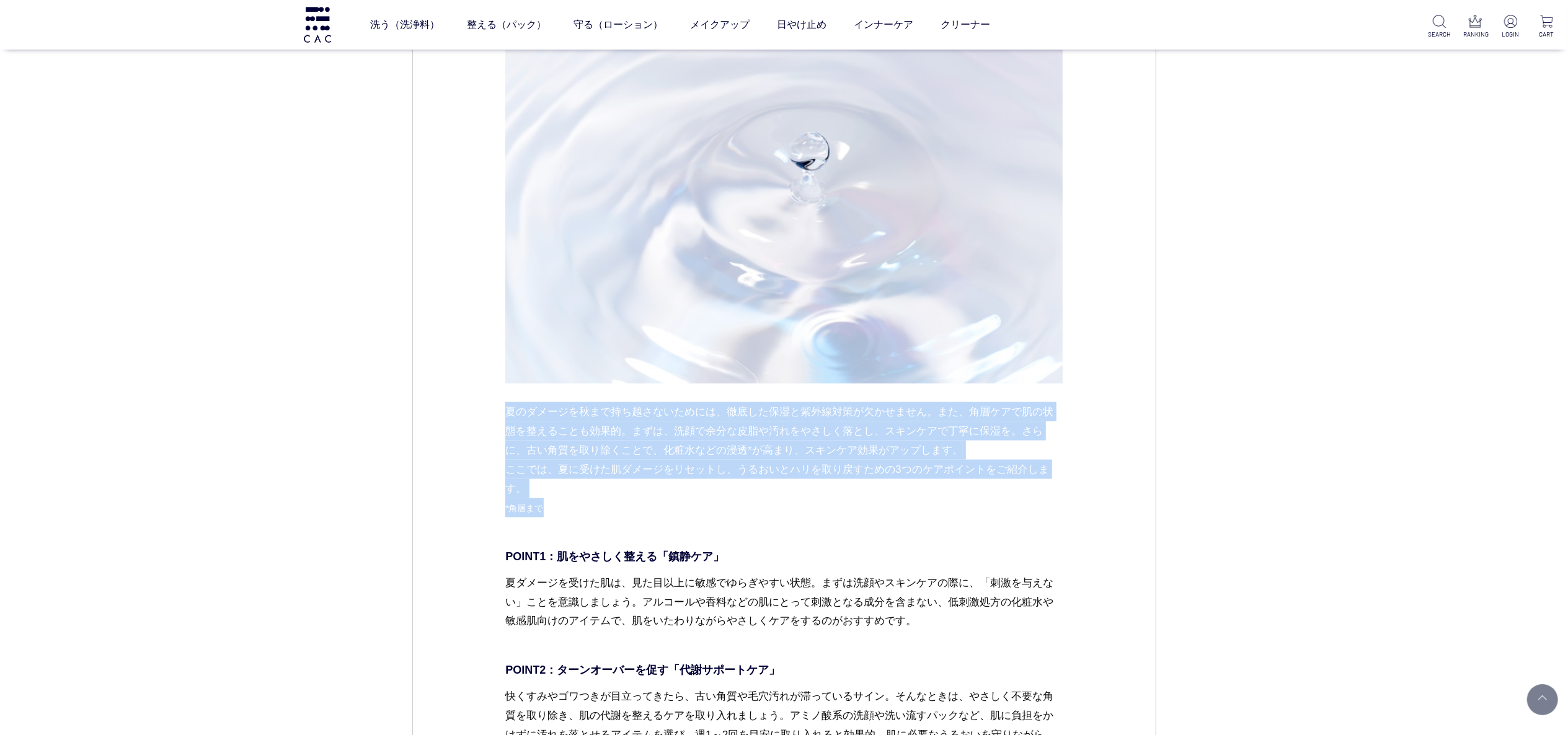
drag, startPoint x: 504, startPoint y: 407, endPoint x: 579, endPoint y: 516, distance: 132.3
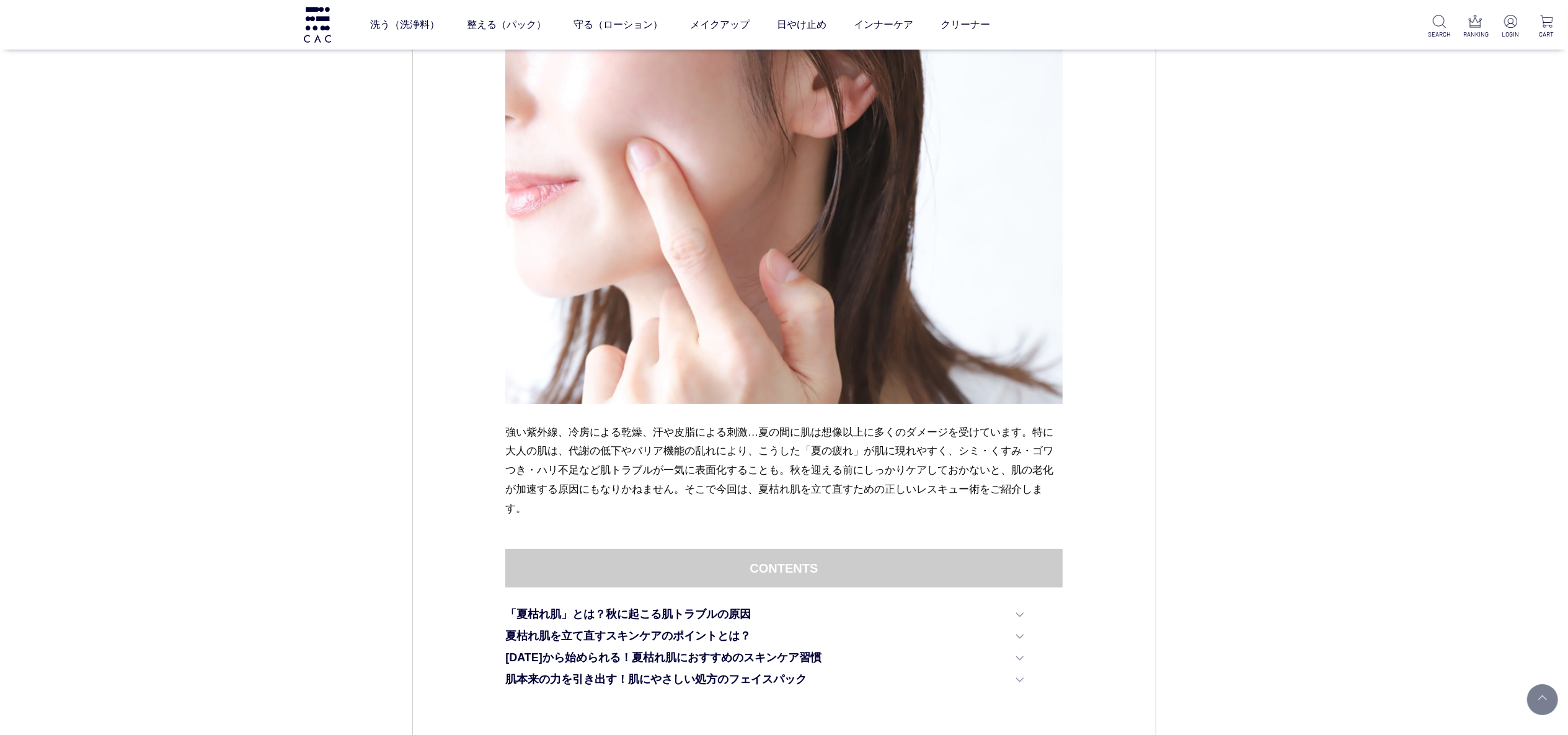
scroll to position [496, 0]
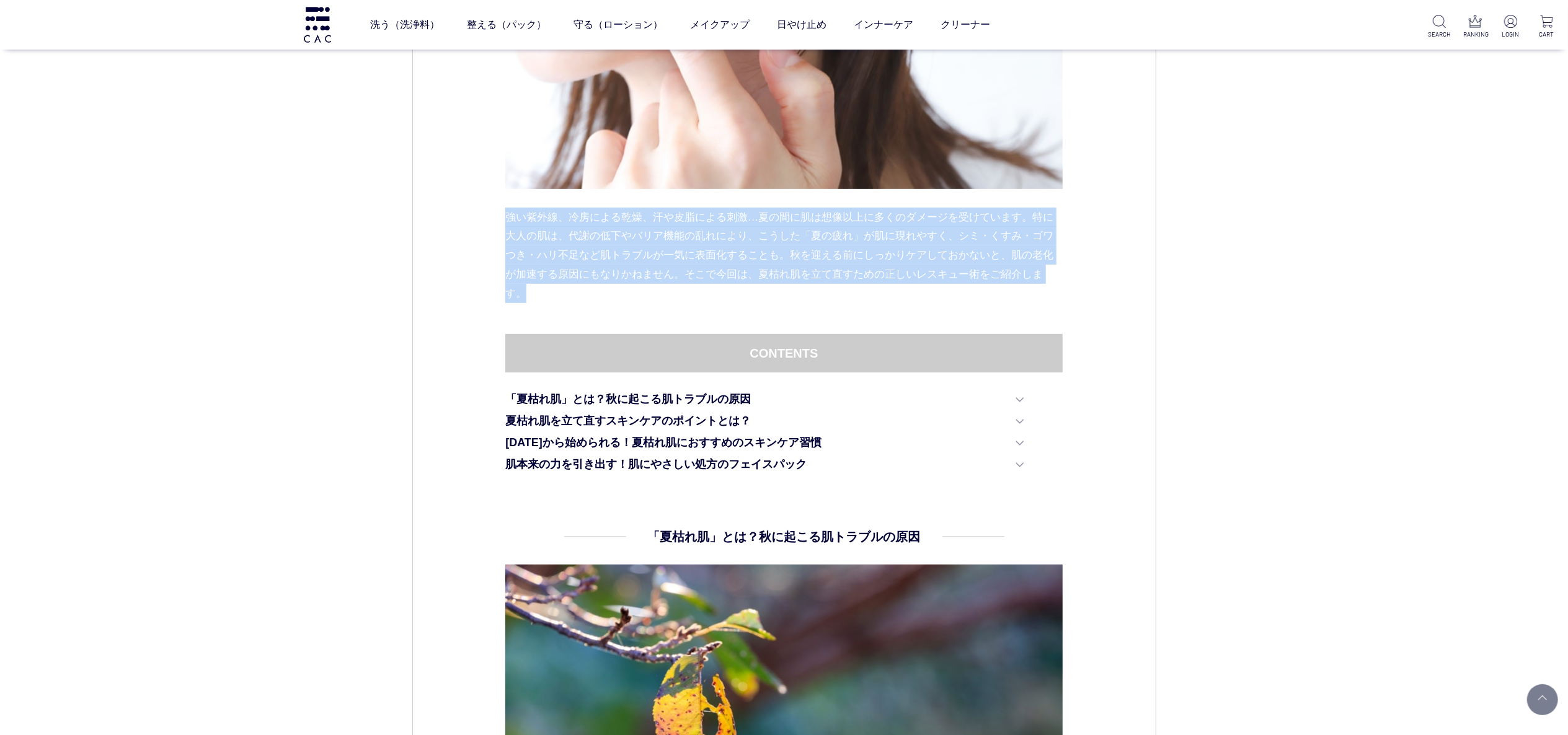
drag, startPoint x: 505, startPoint y: 216, endPoint x: 554, endPoint y: 314, distance: 109.6
click at [554, 314] on div "強い紫外線、冷房による乾燥、汗や皮脂による刺激…夏の間に肌は想像以上に多くのダメージを受けています。特に大人の肌は、代謝の低下やバリア機能の乱れにより、こうし…" at bounding box center [784, 76] width 557 height 516
